Goal: Information Seeking & Learning: Learn about a topic

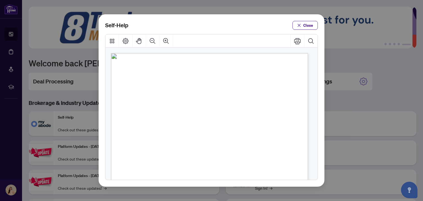
scroll to position [138, 0]
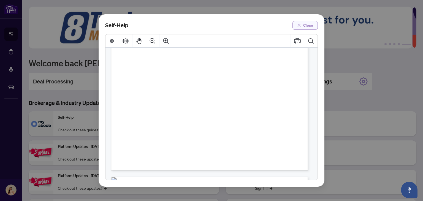
click at [308, 27] on span "Close" at bounding box center [308, 25] width 10 height 9
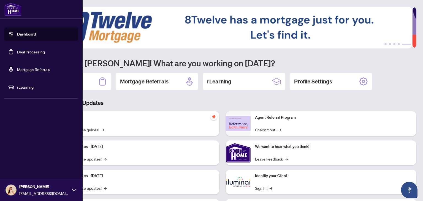
click at [32, 34] on link "Dashboard" at bounding box center [26, 34] width 19 height 5
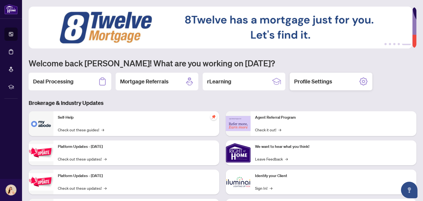
click at [314, 82] on h2 "Profile Settings" at bounding box center [313, 82] width 38 height 8
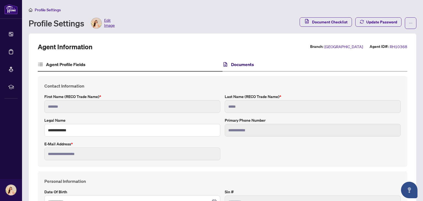
click at [236, 65] on h4 "Documents" at bounding box center [242, 64] width 23 height 7
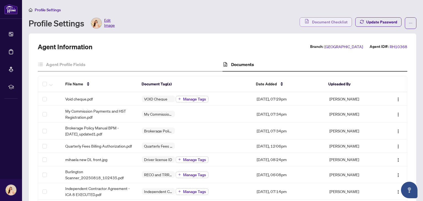
click at [324, 19] on span "Document Checklist" at bounding box center [330, 22] width 36 height 9
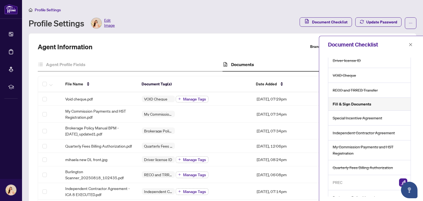
scroll to position [26, 0]
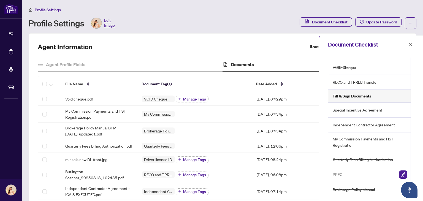
click at [278, 55] on div "Agent Information Branch: Burlington Agent ID#: RH10368 Agent Profile Fields Do…" at bounding box center [222, 185] width 369 height 286
click at [412, 44] on icon "close" at bounding box center [411, 45] width 4 height 4
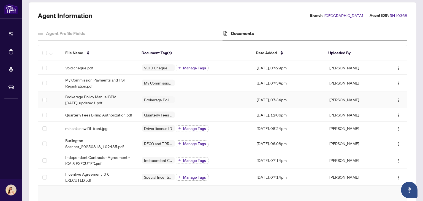
scroll to position [55, 0]
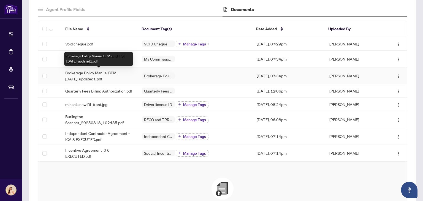
click at [106, 76] on span "Brokerage Policy Manual BPM - [DATE]_updated1.pdf" at bounding box center [99, 76] width 68 height 12
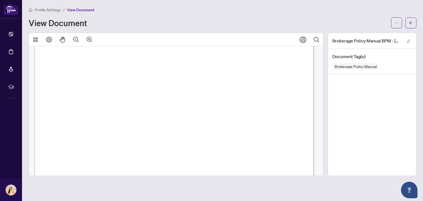
scroll to position [21058, 0]
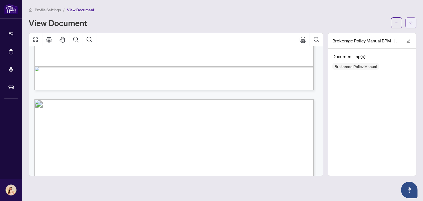
click at [412, 21] on icon "arrow-left" at bounding box center [411, 23] width 4 height 4
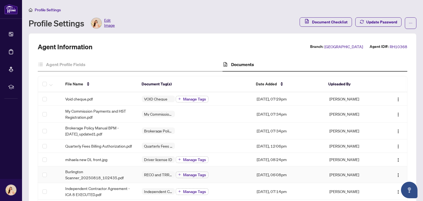
scroll to position [28, 0]
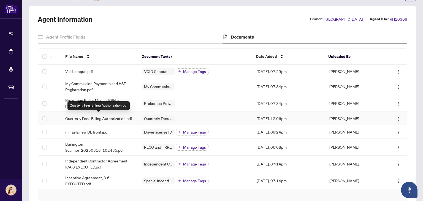
click at [116, 121] on span "Quarterly Fees Billing Authorization.pdf" at bounding box center [98, 118] width 67 height 6
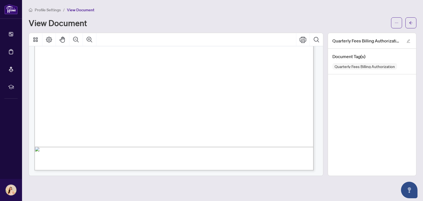
scroll to position [50, 0]
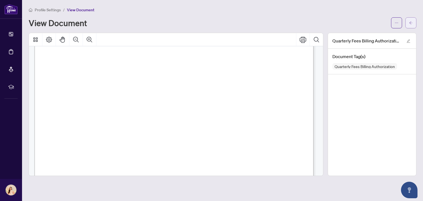
click at [411, 24] on span "button" at bounding box center [411, 22] width 4 height 9
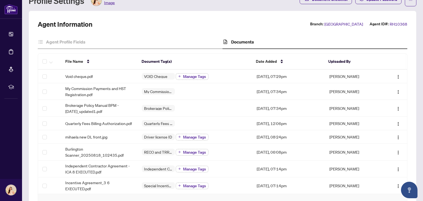
scroll to position [55, 0]
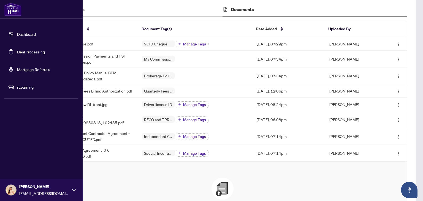
click at [27, 32] on link "Dashboard" at bounding box center [26, 34] width 19 height 5
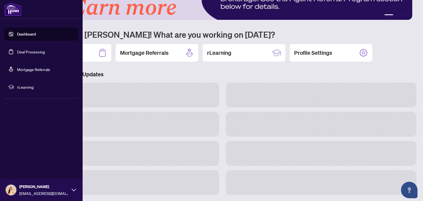
scroll to position [37, 0]
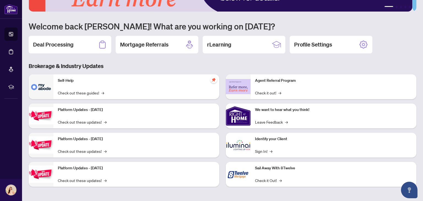
click at [170, 86] on div "Self-Help Check out these guides! →" at bounding box center [136, 86] width 166 height 25
click at [99, 92] on link "Check out these guides! →" at bounding box center [81, 93] width 46 height 6
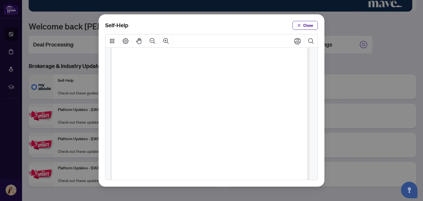
scroll to position [138, 0]
click at [219, 124] on span "PDF" at bounding box center [217, 122] width 7 height 6
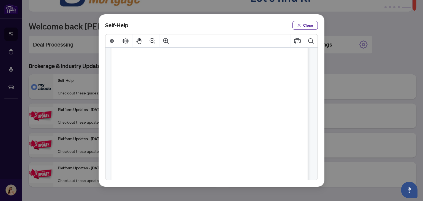
scroll to position [28, 0]
click at [210, 94] on span "PDF" at bounding box center [209, 94] width 7 height 6
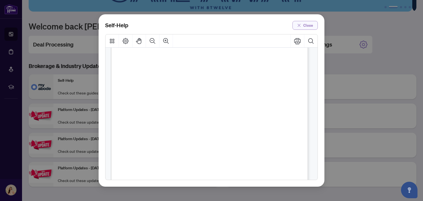
click at [308, 25] on span "Close" at bounding box center [308, 25] width 10 height 9
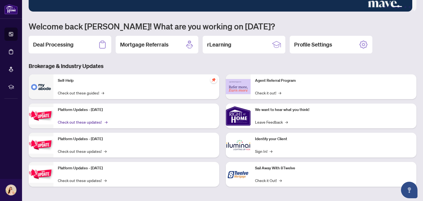
click at [99, 119] on link "Check out these updates! →" at bounding box center [82, 122] width 49 height 6
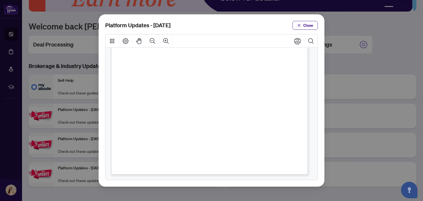
scroll to position [134, 0]
click at [306, 22] on span "Close" at bounding box center [308, 25] width 10 height 9
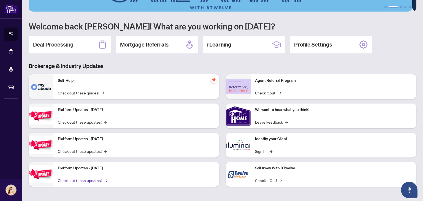
click at [84, 179] on link "Check out these updates! →" at bounding box center [82, 180] width 49 height 6
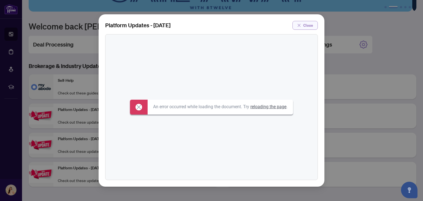
click at [306, 24] on span "Close" at bounding box center [308, 25] width 10 height 9
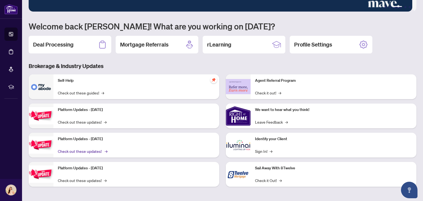
click at [63, 149] on link "Check out these updates! →" at bounding box center [82, 151] width 49 height 6
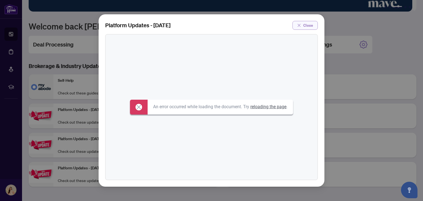
click at [312, 28] on span "Close" at bounding box center [308, 25] width 10 height 9
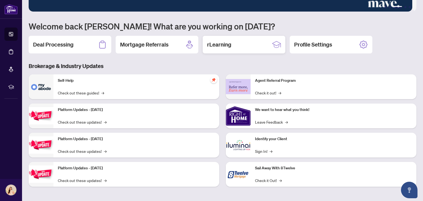
click at [235, 43] on div "rLearning" at bounding box center [244, 45] width 83 height 18
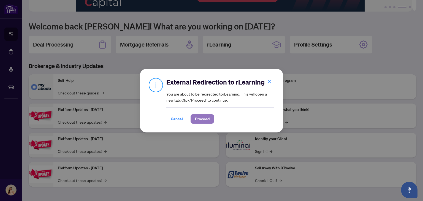
click at [203, 119] on span "Proceed" at bounding box center [202, 119] width 15 height 9
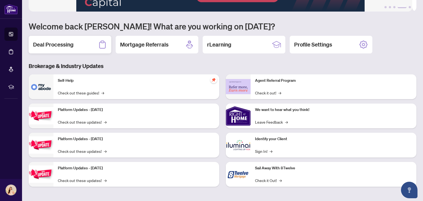
click at [47, 46] on h2 "Deal Processing" at bounding box center [53, 45] width 40 height 8
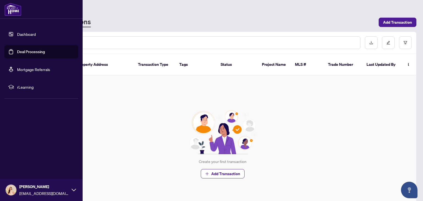
click at [29, 32] on link "Dashboard" at bounding box center [26, 34] width 19 height 5
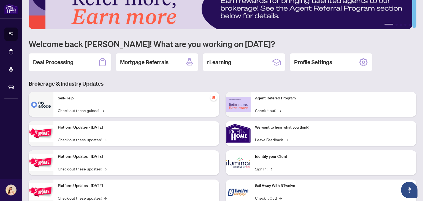
scroll to position [37, 0]
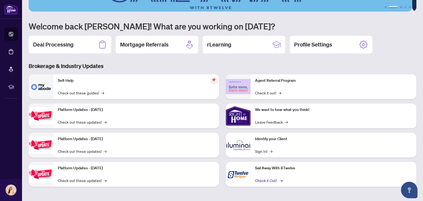
click at [269, 179] on link "Check it Out! →" at bounding box center [268, 180] width 27 height 6
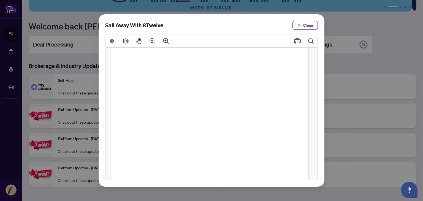
scroll to position [110, 0]
click at [304, 28] on span "Close" at bounding box center [308, 25] width 10 height 9
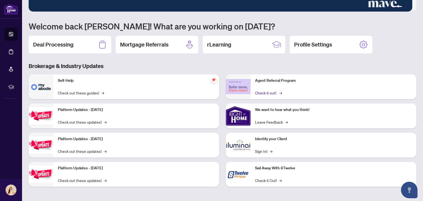
click at [265, 92] on link "Check it out! →" at bounding box center [268, 93] width 26 height 6
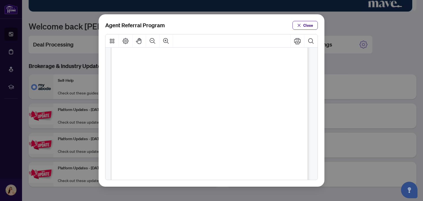
scroll to position [134, 0]
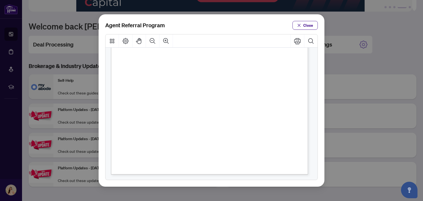
click at [312, 25] on span "Close" at bounding box center [308, 25] width 10 height 9
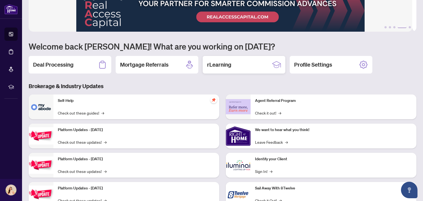
scroll to position [0, 0]
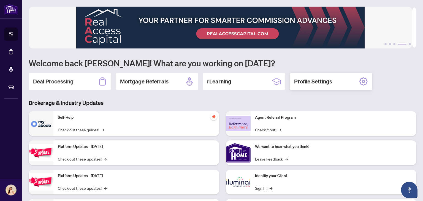
click at [367, 79] on icon at bounding box center [363, 81] width 9 height 9
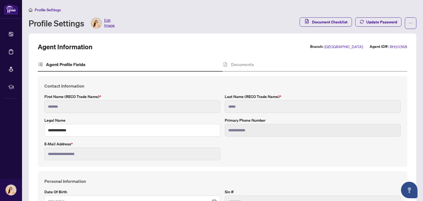
type input "**********"
type input "****"
type input "**********"
click at [244, 62] on h4 "Documents" at bounding box center [242, 64] width 23 height 7
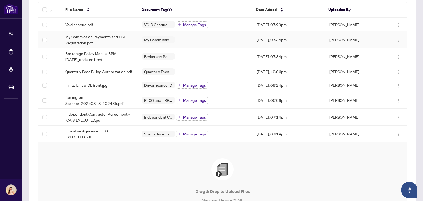
scroll to position [83, 0]
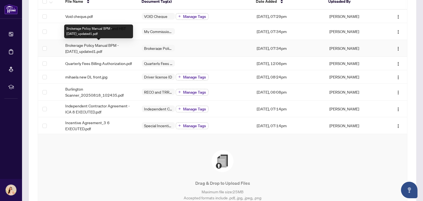
click at [104, 47] on span "Brokerage Policy Manual BPM - [DATE]_updated1.pdf" at bounding box center [99, 48] width 68 height 12
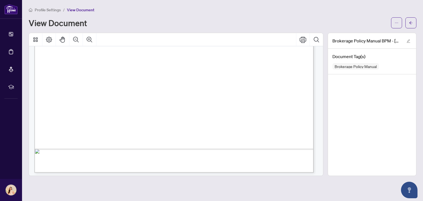
scroll to position [11727, 0]
